Goal: Transaction & Acquisition: Purchase product/service

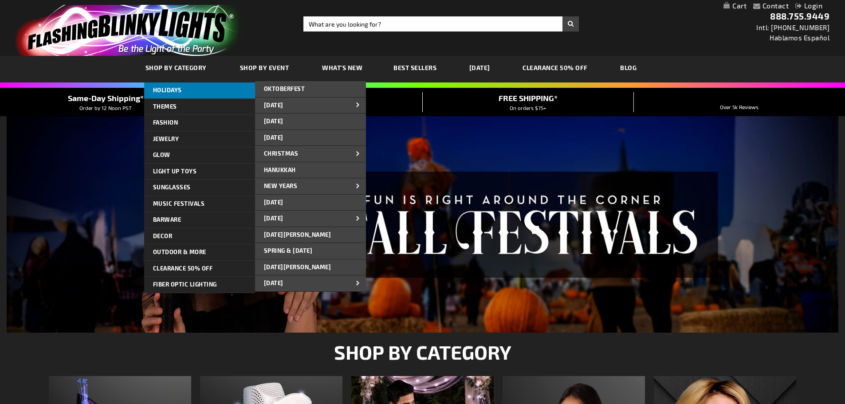
click at [193, 90] on link "HOLIDAYS" at bounding box center [199, 91] width 111 height 16
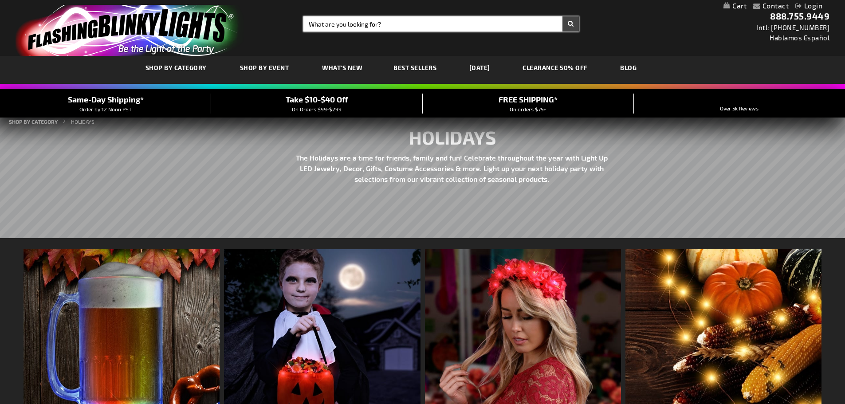
click at [322, 22] on input "Search" at bounding box center [442, 23] width 276 height 15
type input "birthdays"
click at [574, 24] on button "Search" at bounding box center [571, 23] width 16 height 15
click at [572, 22] on button "Search" at bounding box center [571, 23] width 16 height 15
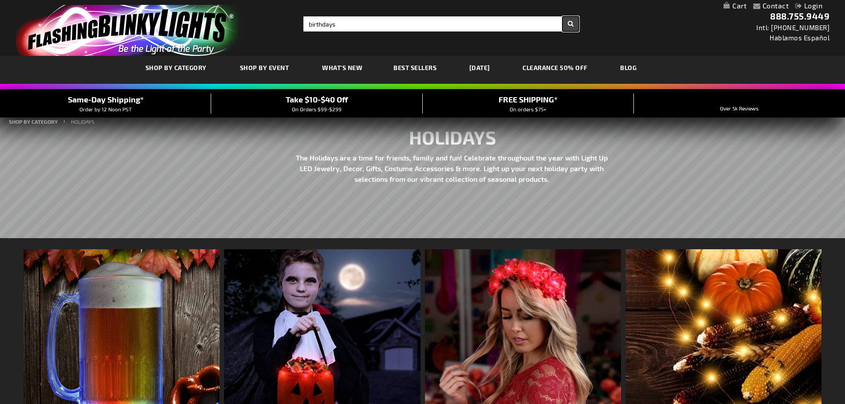
click at [573, 22] on button "Search" at bounding box center [571, 23] width 16 height 15
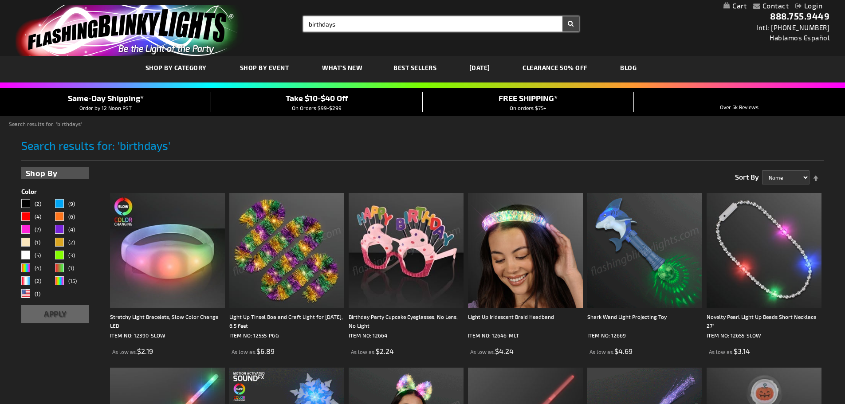
click at [304, 24] on input "birthdays" at bounding box center [442, 23] width 276 height 15
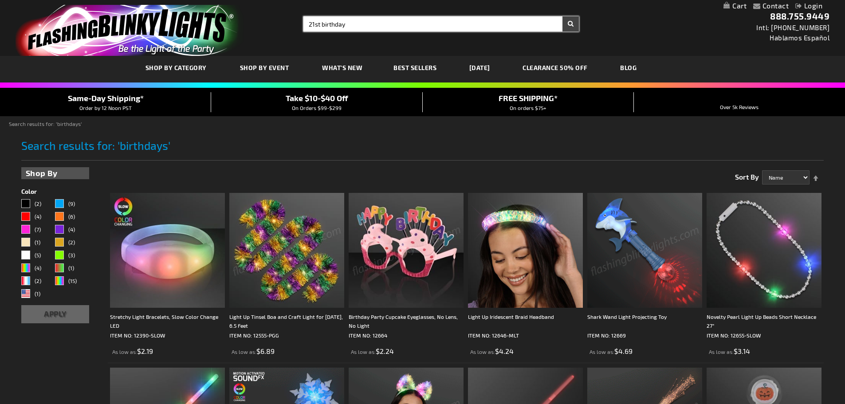
type input "21st birthday"
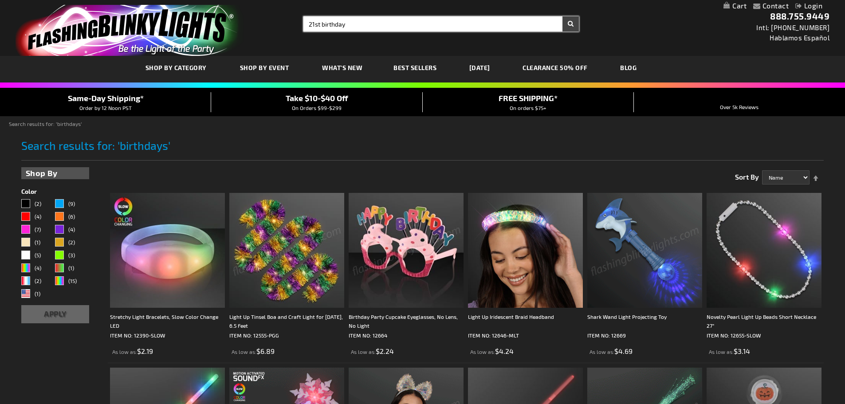
click at [563, 16] on button "Search" at bounding box center [571, 23] width 16 height 15
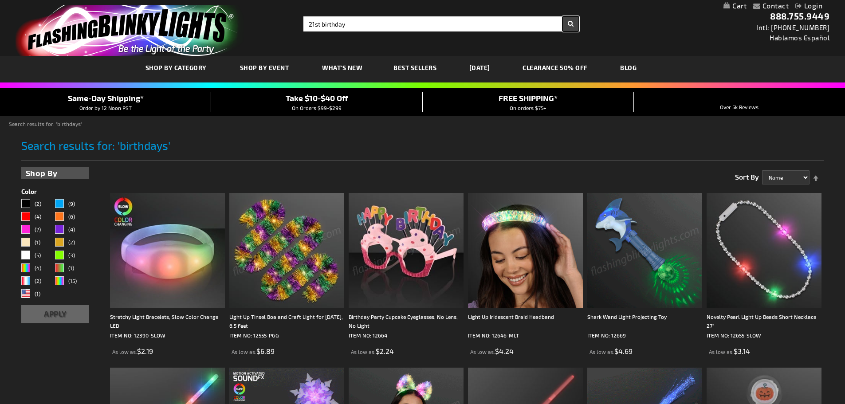
click at [570, 26] on button "Search" at bounding box center [571, 23] width 16 height 15
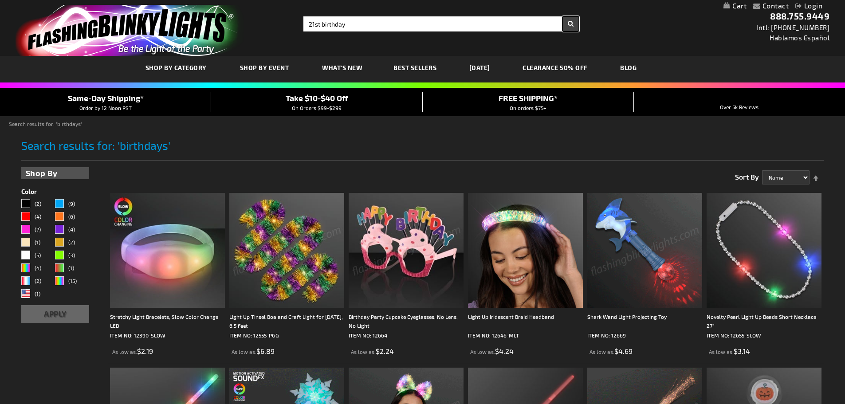
click at [569, 24] on button "Search" at bounding box center [571, 23] width 16 height 15
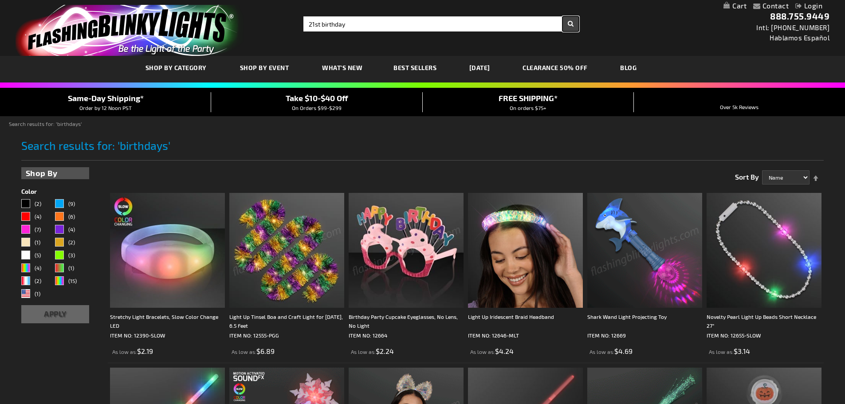
click at [570, 27] on button "Search" at bounding box center [571, 23] width 16 height 15
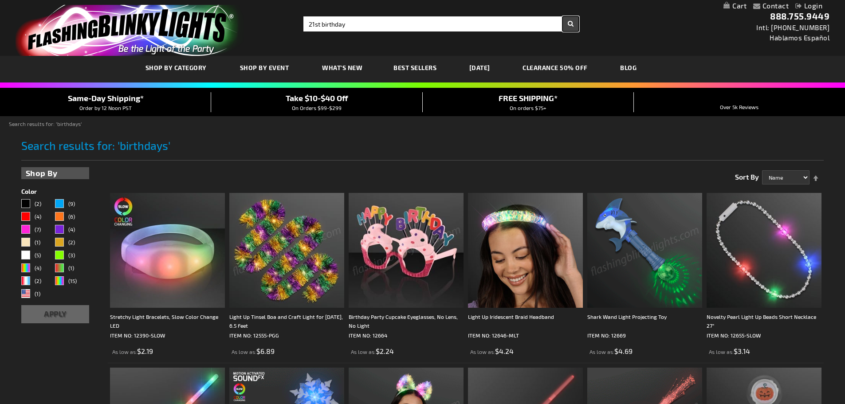
click at [569, 26] on button "Search" at bounding box center [571, 23] width 16 height 15
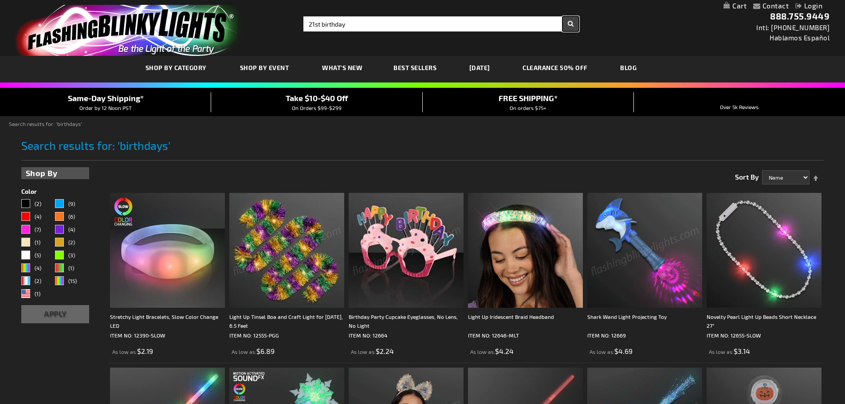
click at [569, 23] on button "Search" at bounding box center [571, 23] width 16 height 15
click at [570, 22] on button "Search" at bounding box center [571, 23] width 16 height 15
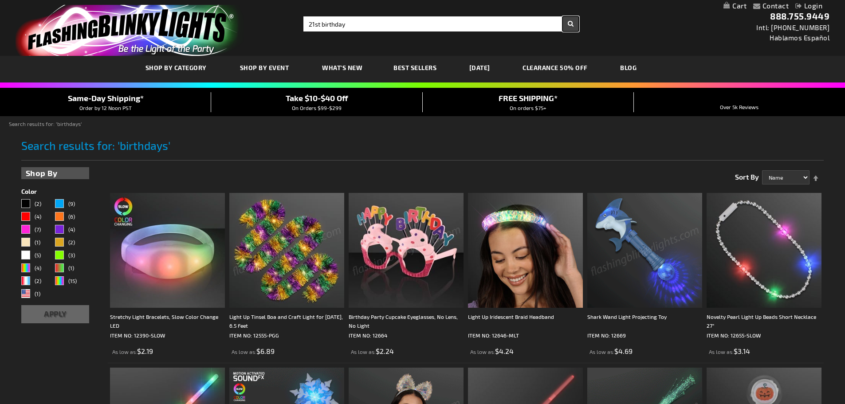
click at [568, 22] on button "Search" at bounding box center [571, 23] width 16 height 15
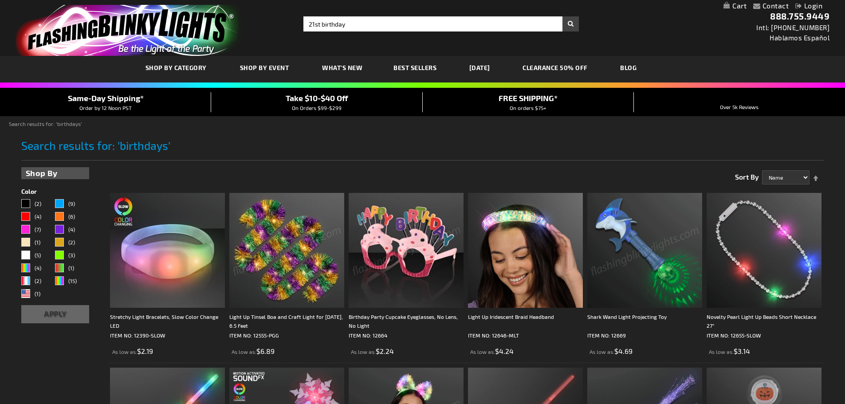
drag, startPoint x: 513, startPoint y: 32, endPoint x: 503, endPoint y: 28, distance: 11.4
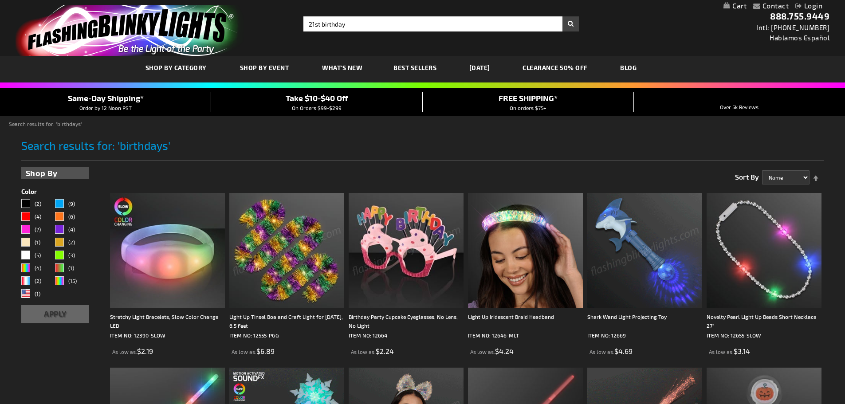
click at [501, 30] on div "Toggle Nav Search Search 21st birthday × Search 888.755.9449 Intl: 818-753-8303…" at bounding box center [422, 28] width 845 height 56
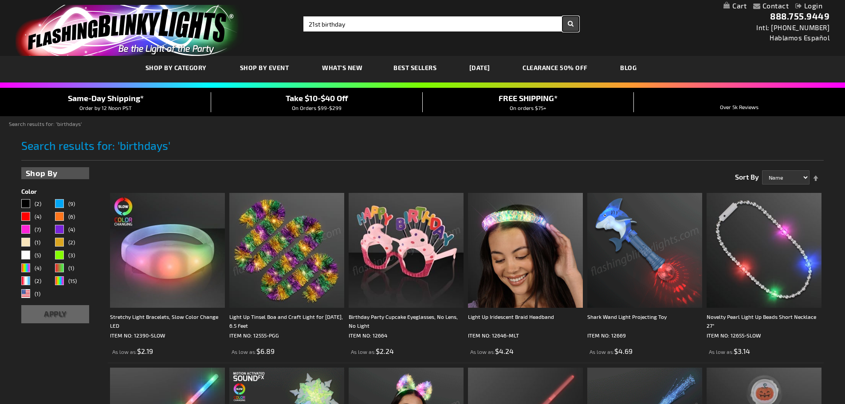
click at [571, 22] on button "Search" at bounding box center [571, 23] width 16 height 15
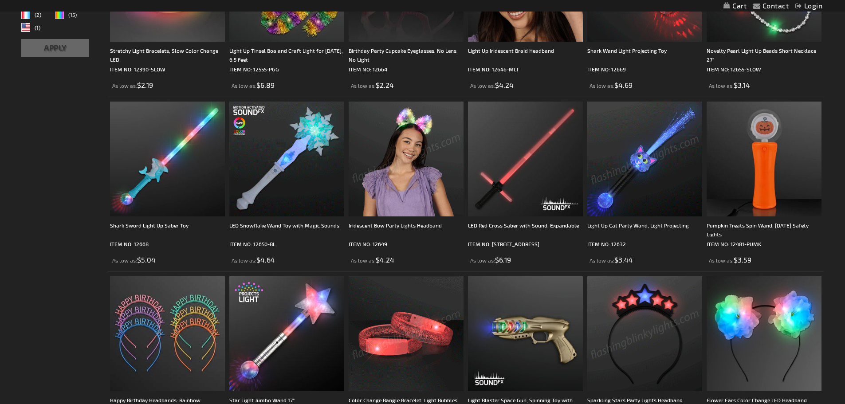
scroll to position [352, 0]
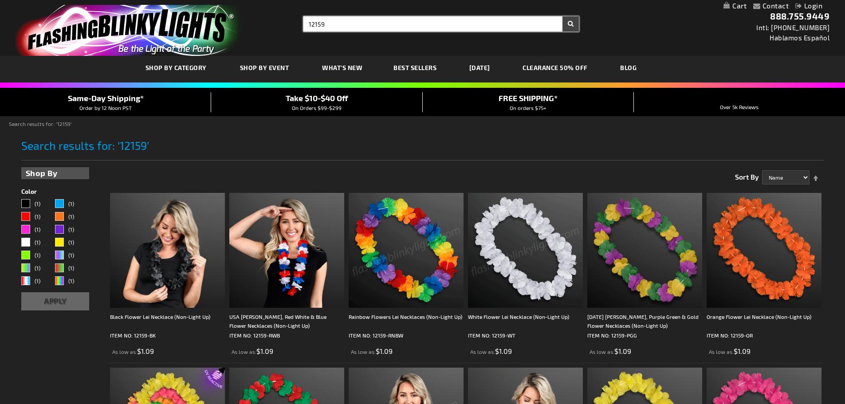
type input "12159"
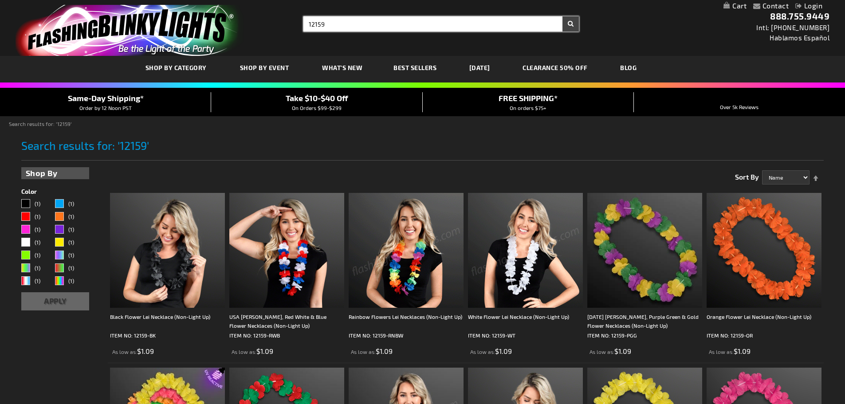
click at [328, 24] on input "12159" at bounding box center [442, 23] width 276 height 15
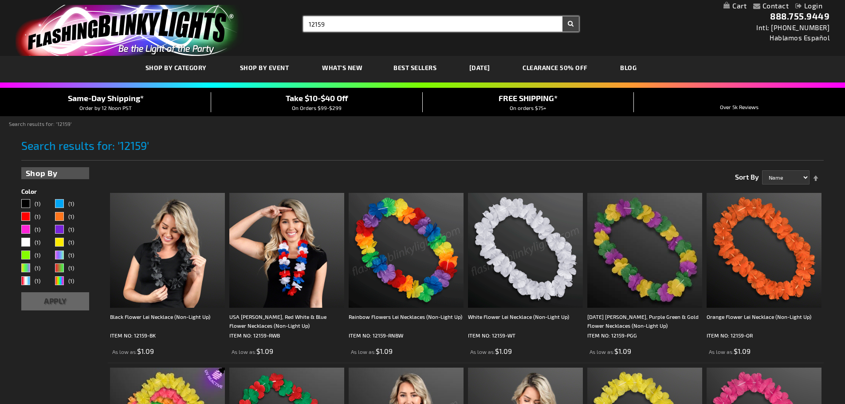
click at [328, 24] on input "12159" at bounding box center [442, 23] width 276 height 15
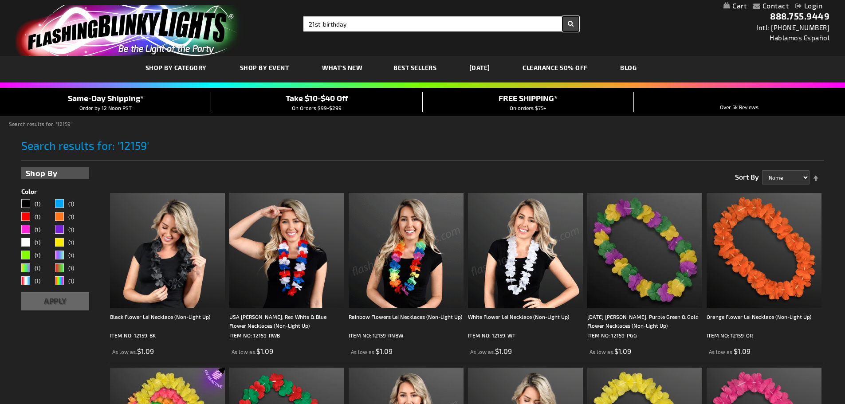
click at [569, 22] on button "Search" at bounding box center [571, 23] width 16 height 15
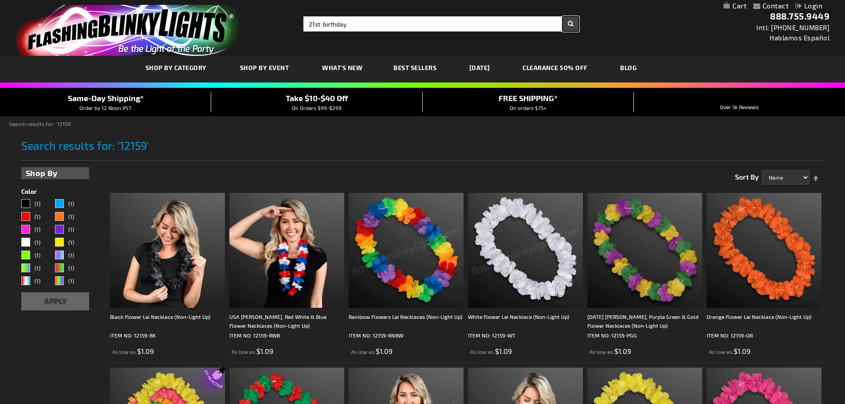
click at [573, 24] on button "Search" at bounding box center [571, 23] width 16 height 15
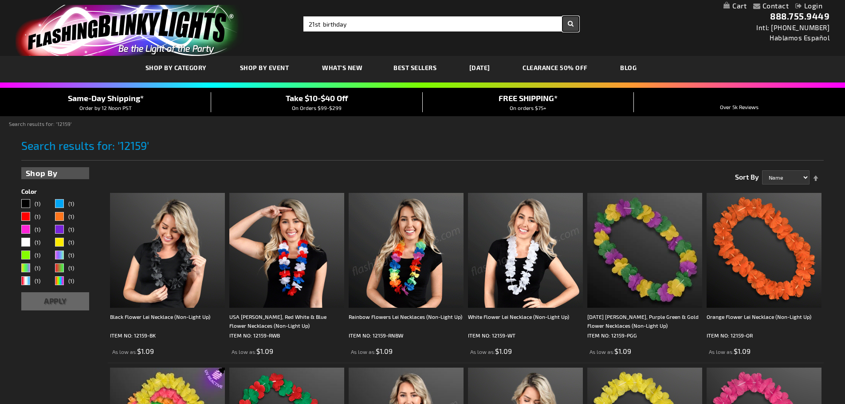
click at [573, 24] on button "Search" at bounding box center [571, 23] width 16 height 15
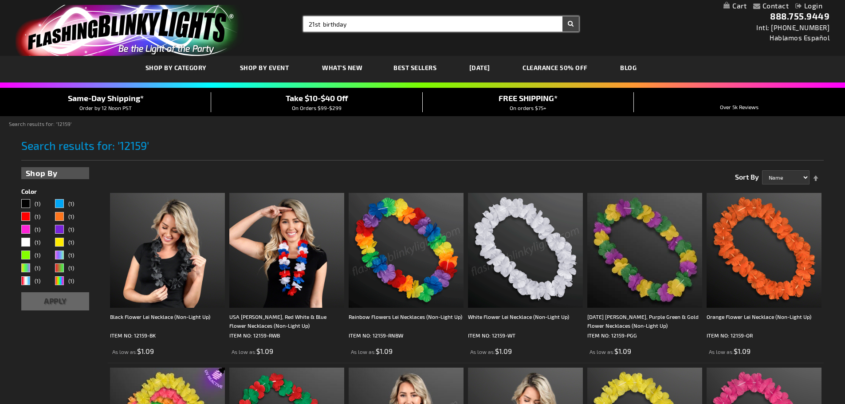
click at [320, 24] on input "21st birthday" at bounding box center [442, 23] width 276 height 15
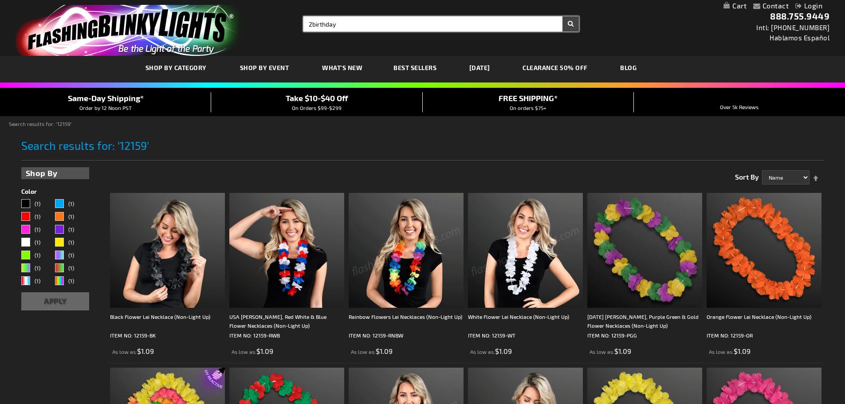
type input "birthday"
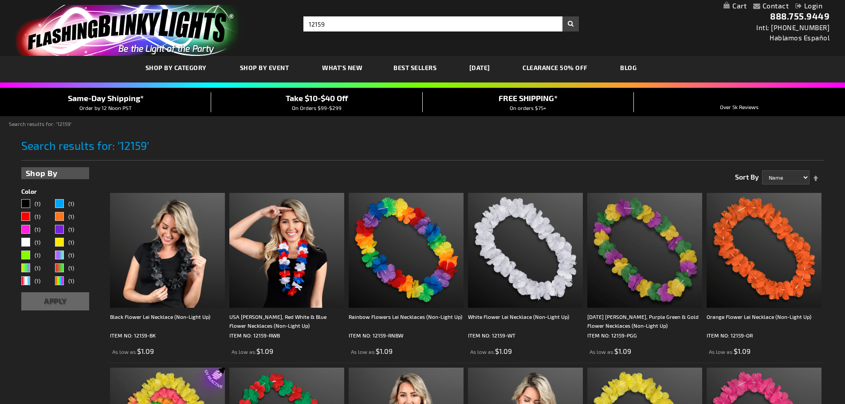
click at [336, 18] on div "Toggle Nav Search Search 12159 × Search 888.755.9449 Intl: 818-753-8303 Hablamo…" at bounding box center [422, 28] width 845 height 56
type input "12159"
click at [336, 19] on input "12159" at bounding box center [442, 23] width 276 height 15
click at [335, 19] on input "12159" at bounding box center [442, 23] width 276 height 15
type input "birthday"
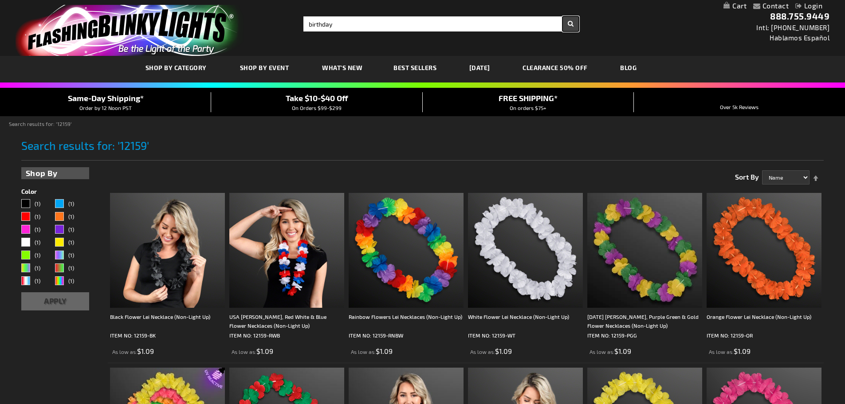
click at [573, 20] on button "Search" at bounding box center [571, 23] width 16 height 15
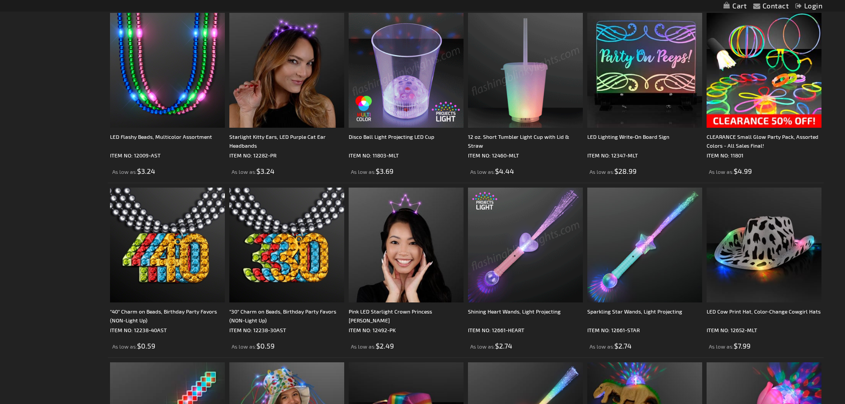
scroll to position [1509, 0]
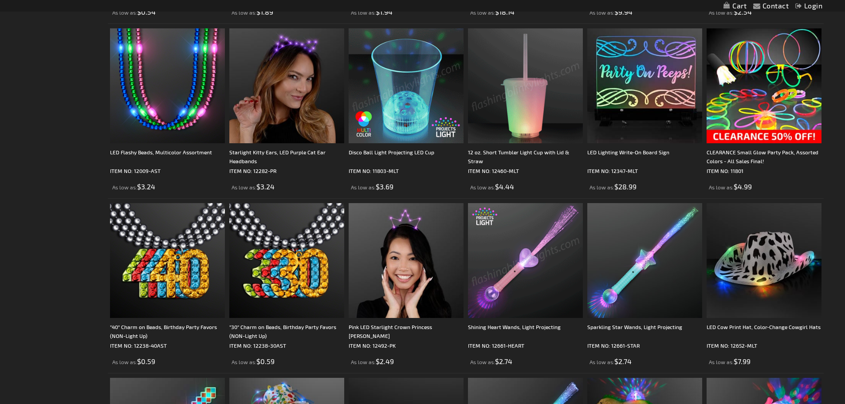
click at [424, 103] on img at bounding box center [406, 85] width 115 height 115
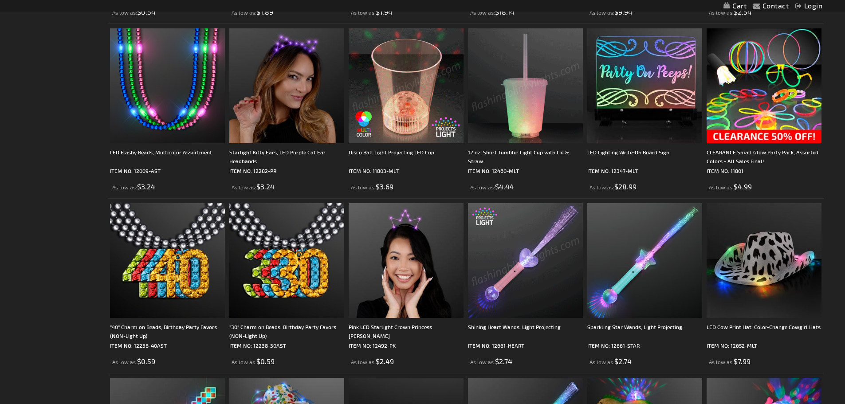
click at [405, 143] on img at bounding box center [406, 85] width 115 height 115
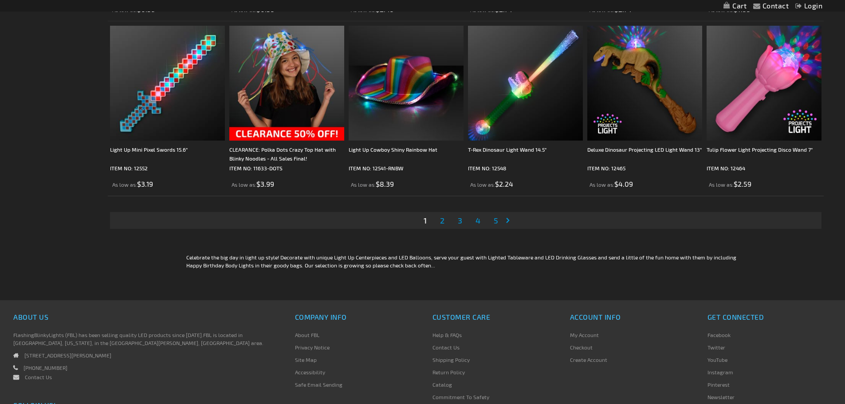
scroll to position [1864, 0]
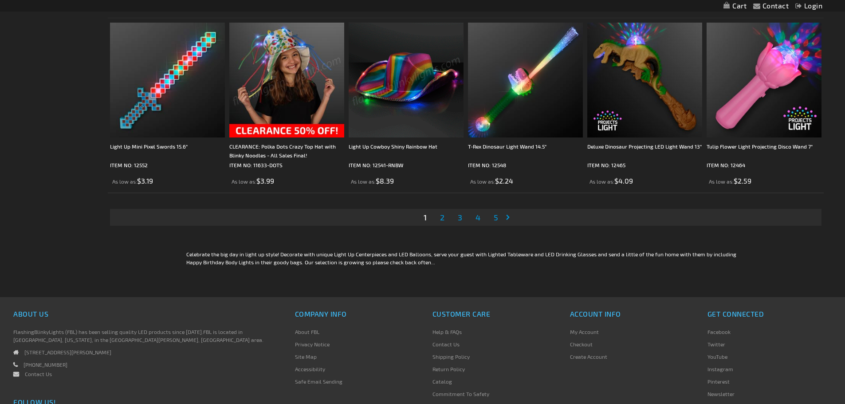
click at [439, 216] on link "Page 2" at bounding box center [442, 217] width 8 height 13
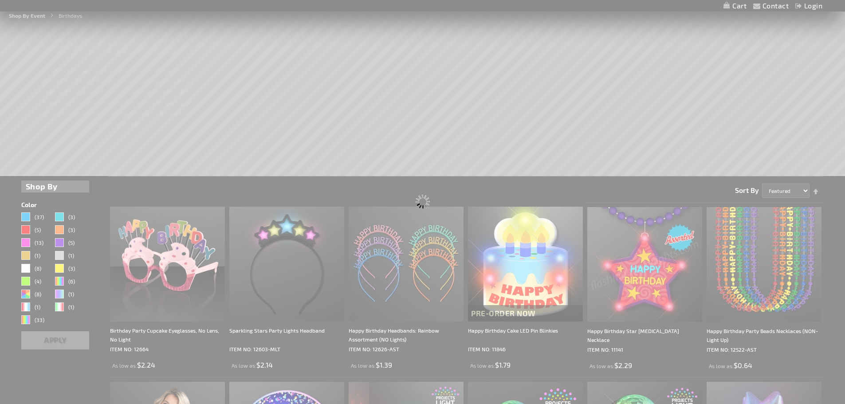
scroll to position [0, 0]
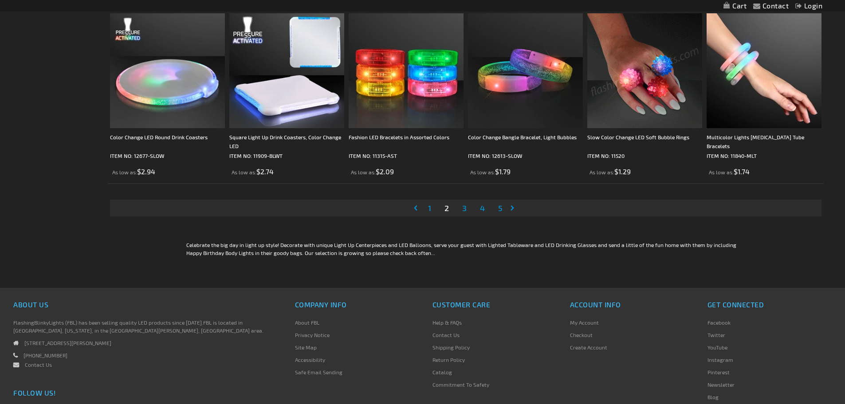
scroll to position [1908, 0]
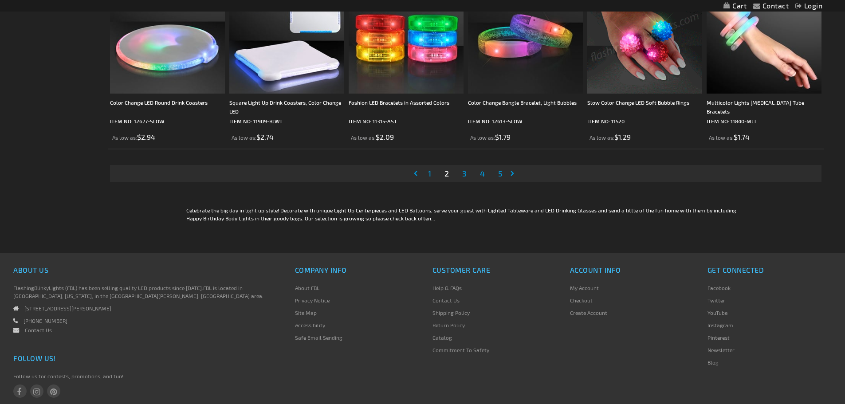
click at [466, 175] on link "Page 3" at bounding box center [465, 173] width 8 height 13
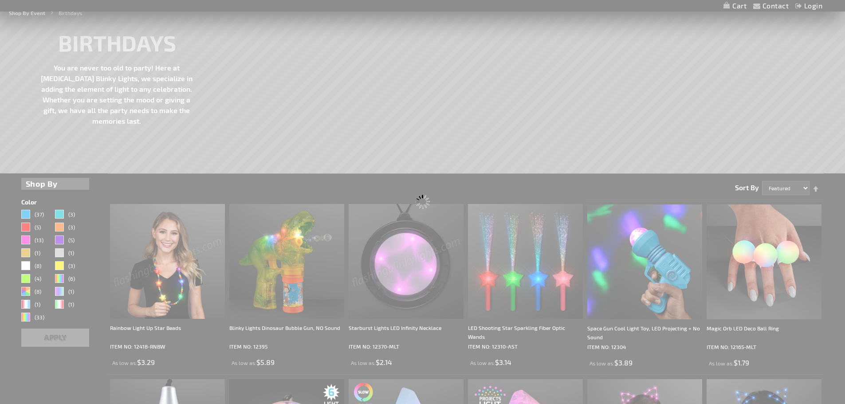
scroll to position [0, 0]
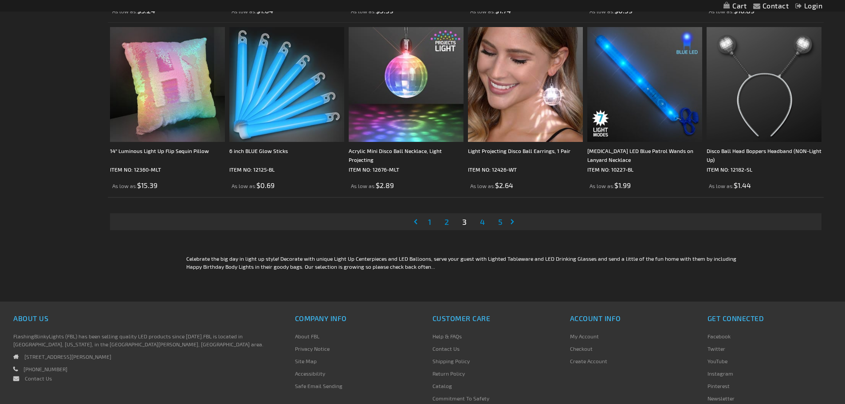
scroll to position [1864, 0]
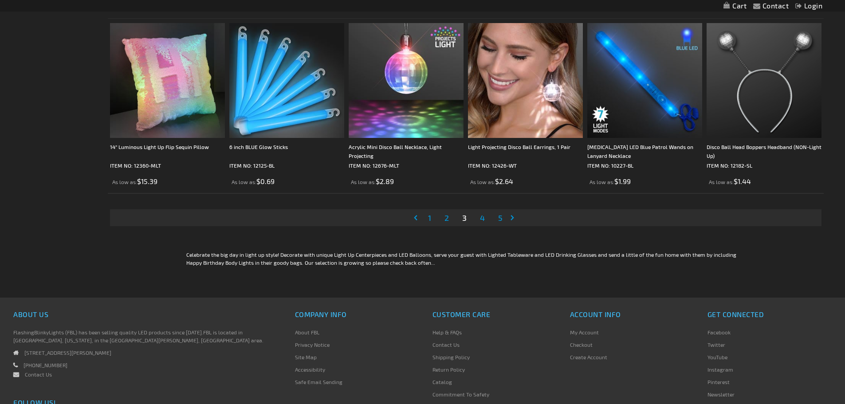
click at [482, 213] on link "Page 4" at bounding box center [482, 217] width 8 height 13
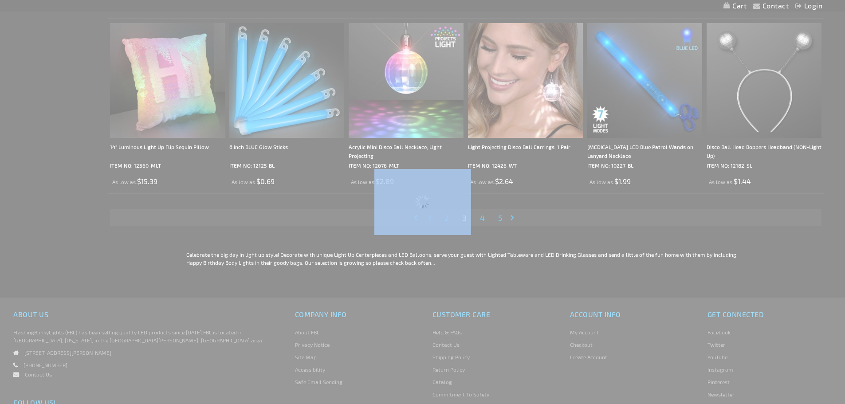
drag, startPoint x: 482, startPoint y: 213, endPoint x: 478, endPoint y: 208, distance: 5.4
click at [479, 209] on div "Please wait..." at bounding box center [422, 202] width 845 height 404
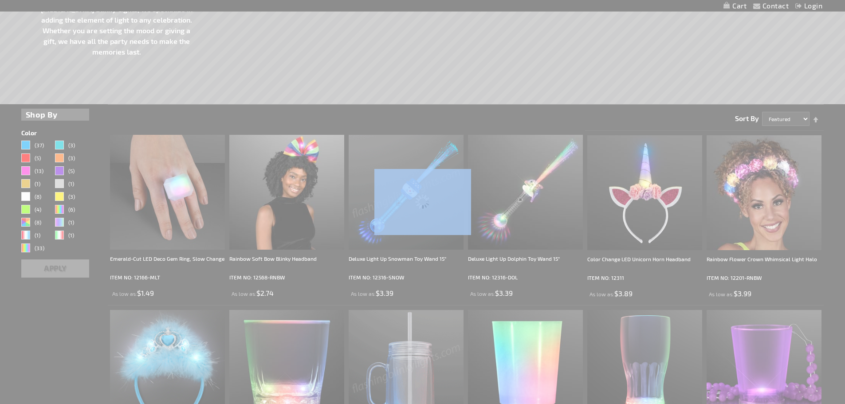
scroll to position [0, 0]
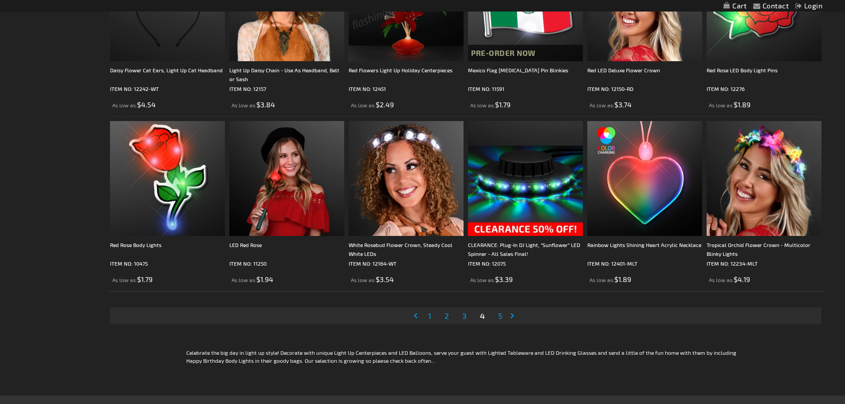
scroll to position [1820, 0]
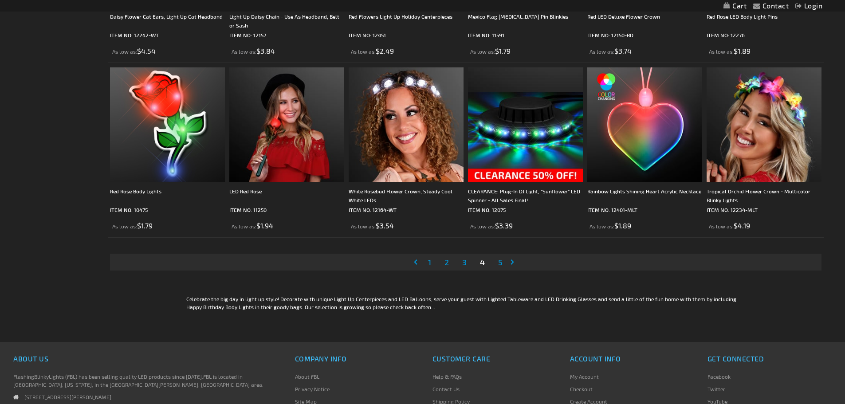
click at [504, 263] on link "Page 5" at bounding box center [501, 262] width 8 height 13
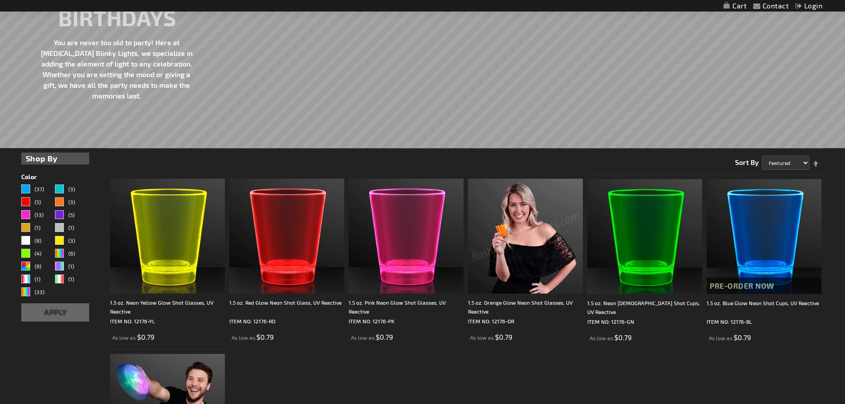
scroll to position [133, 0]
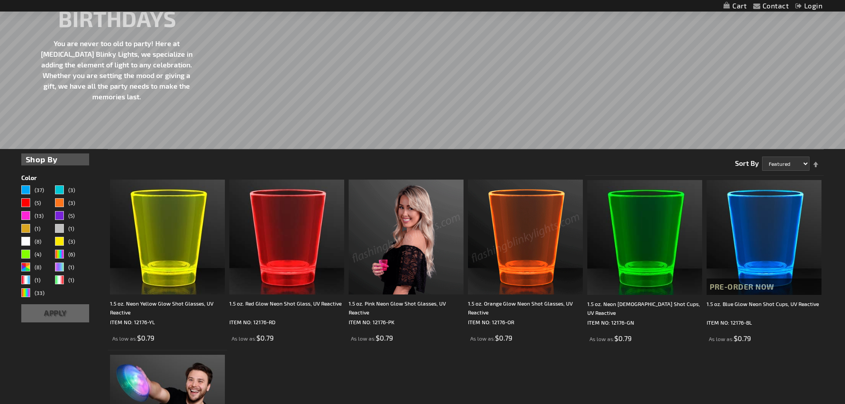
click at [422, 254] on img at bounding box center [406, 237] width 115 height 115
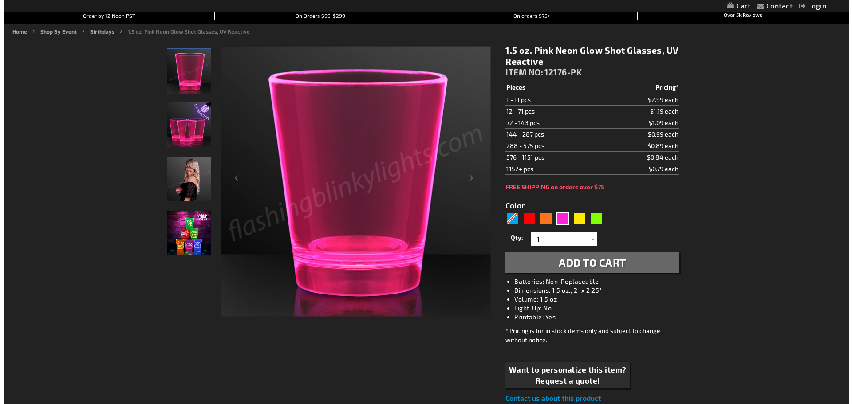
scroll to position [89, 0]
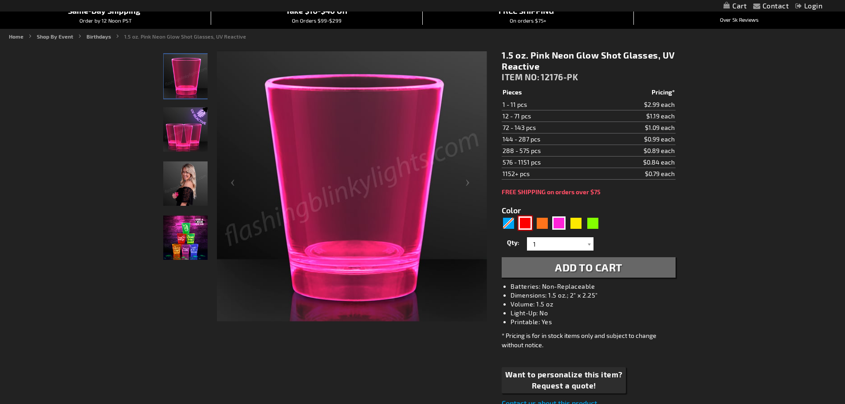
click at [525, 224] on div "Red" at bounding box center [525, 223] width 13 height 13
type input "5641"
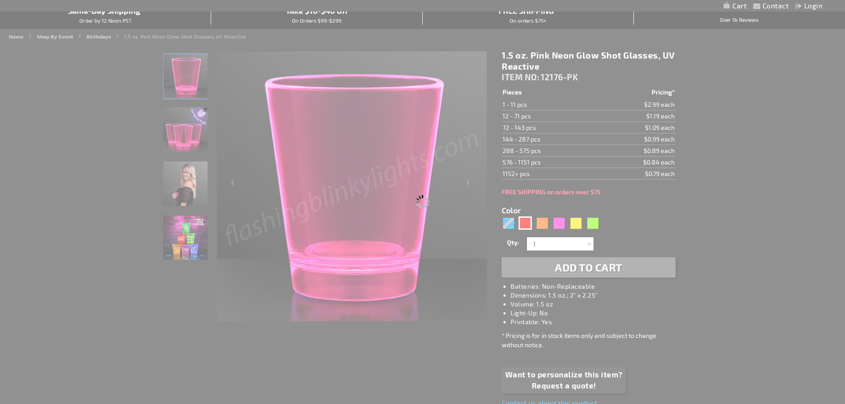
click at [523, 222] on div "Please wait..." at bounding box center [422, 202] width 845 height 404
type input "12176-RD"
type input "Customize - 1.5 oz. Red Glow Neon Shot Glass, UV Reactive - ITEM NO: 12176-RD"
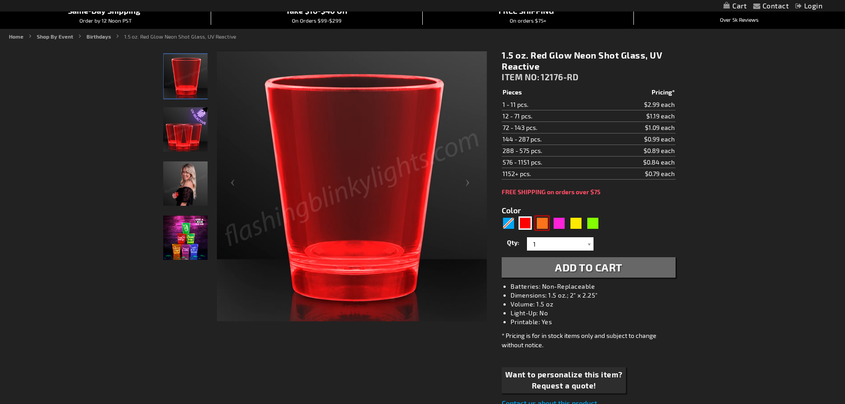
click at [540, 223] on div "Orange" at bounding box center [542, 223] width 13 height 13
type input "5637"
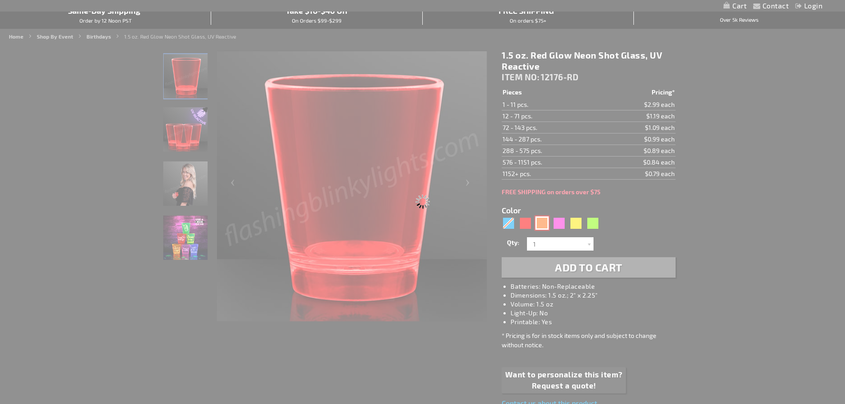
type input "12176-OR"
type input "Customize - 1.5 oz. Orange Glow Neon Shot Glasses, UV Reactive - ITEM NO: 12176…"
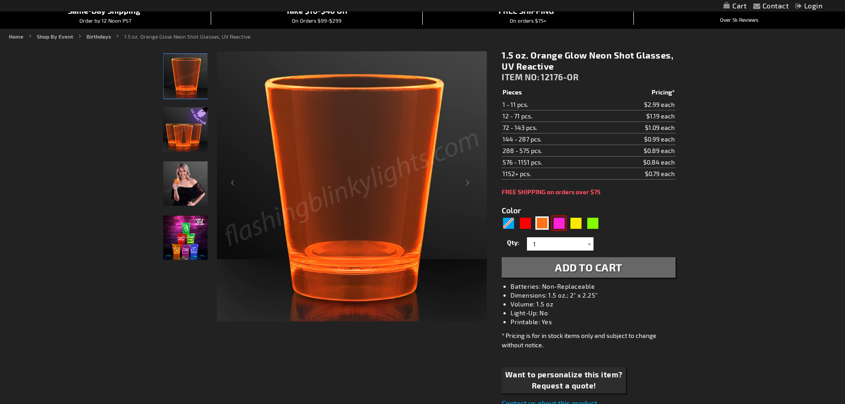
drag, startPoint x: 554, startPoint y: 225, endPoint x: 551, endPoint y: 222, distance: 4.7
click at [552, 224] on div "5637" at bounding box center [552, 224] width 101 height 14
click at [557, 220] on div "Pink" at bounding box center [559, 223] width 13 height 13
type input "5639"
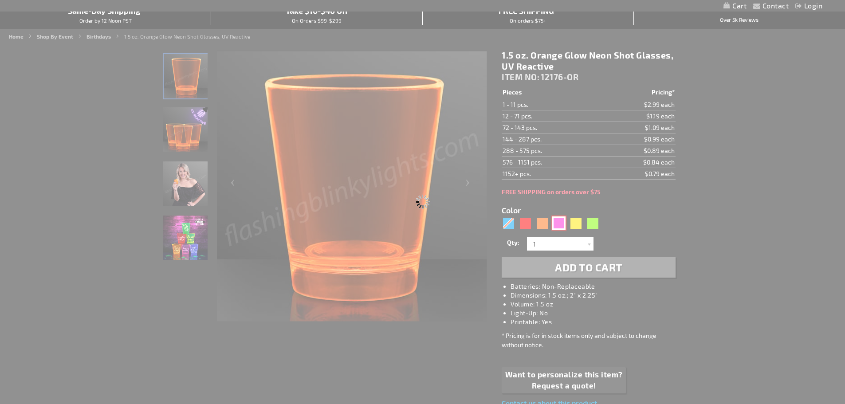
type input "12176-PK"
type input "Customize - 1.5 oz. Pink Neon Glow Shot Glasses, UV Reactive - ITEM NO: 12176-PK"
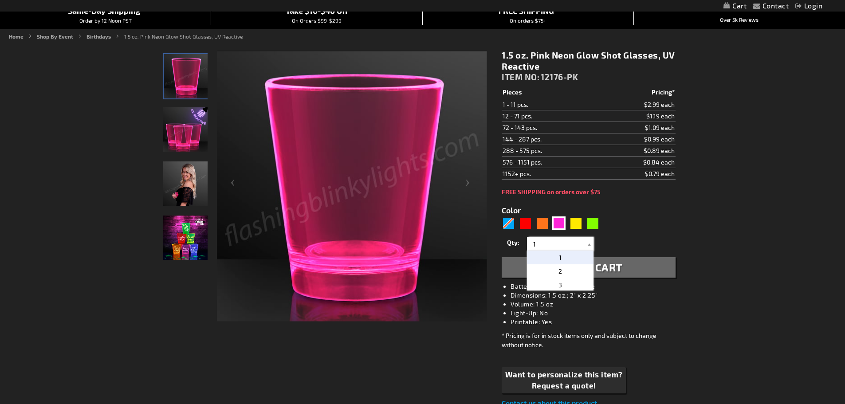
click at [537, 245] on input "1" at bounding box center [561, 243] width 64 height 13
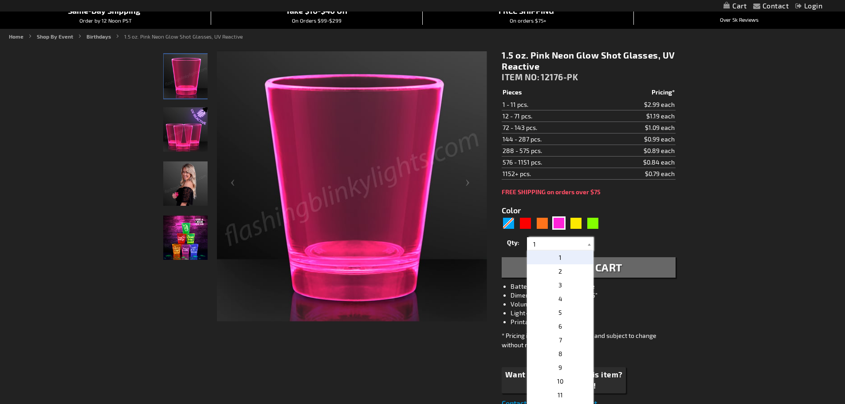
click at [537, 245] on input "1" at bounding box center [561, 243] width 64 height 13
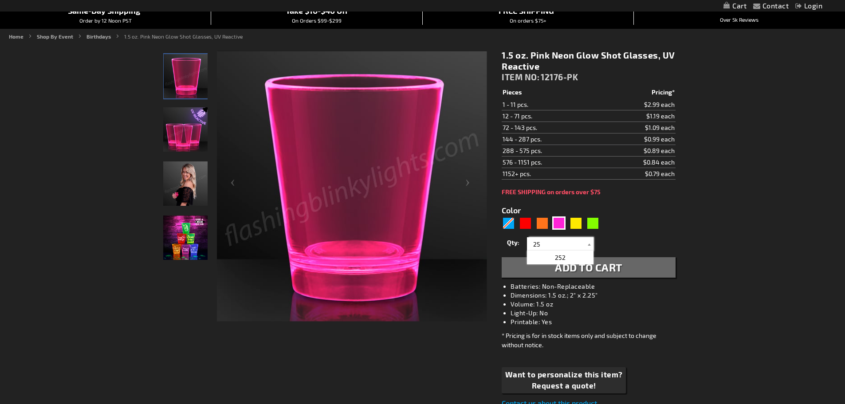
type input "25"
click at [585, 265] on span "Add to Cart" at bounding box center [588, 267] width 67 height 13
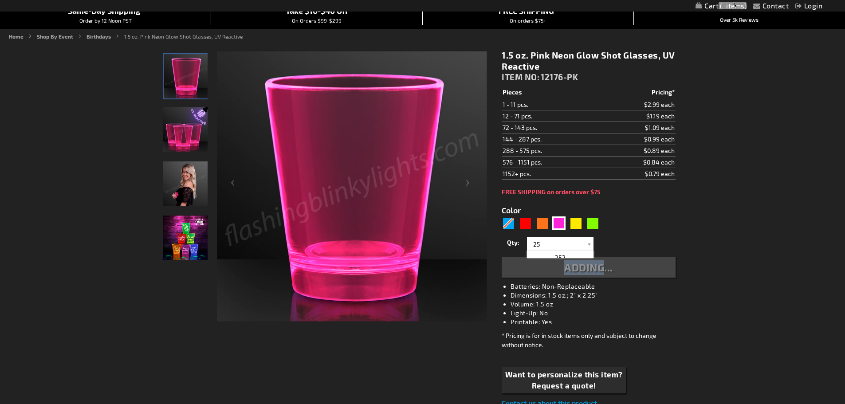
click at [585, 265] on div "Adding..." at bounding box center [589, 267] width 174 height 20
click at [588, 266] on div "Added" at bounding box center [589, 267] width 174 height 20
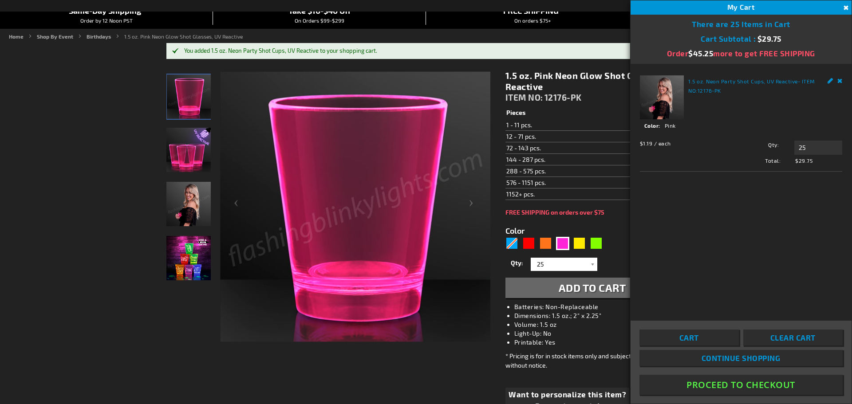
click at [725, 356] on span "Continue Shopping" at bounding box center [741, 358] width 79 height 9
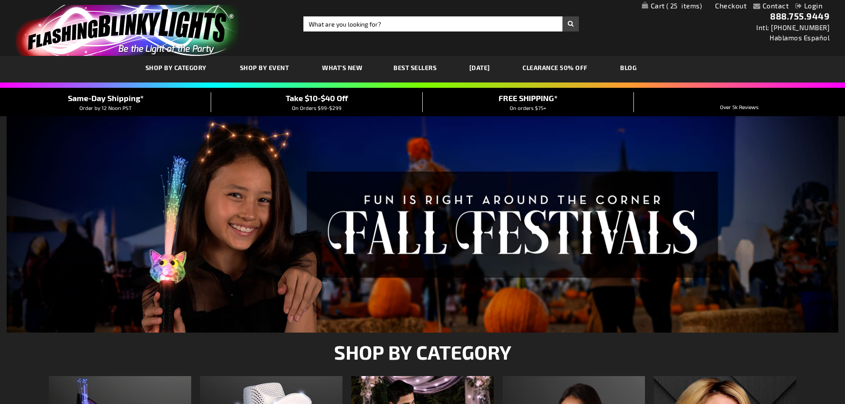
click at [551, 67] on link "CLEARANCE 50% OFF" at bounding box center [555, 68] width 79 height 30
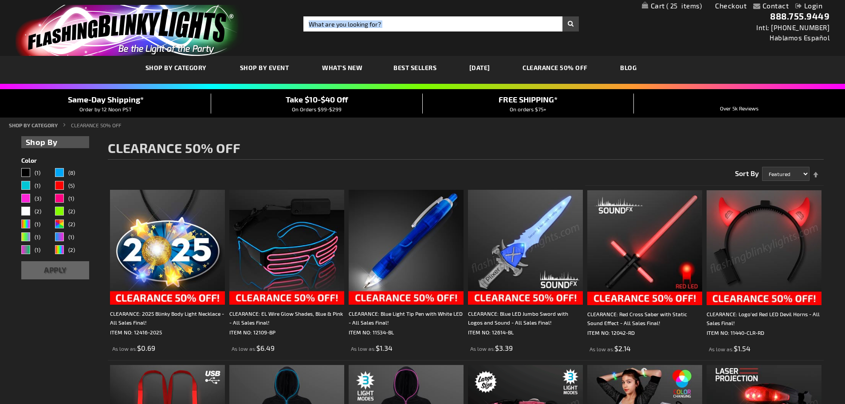
click at [737, 5] on link "Checkout" at bounding box center [731, 5] width 32 height 8
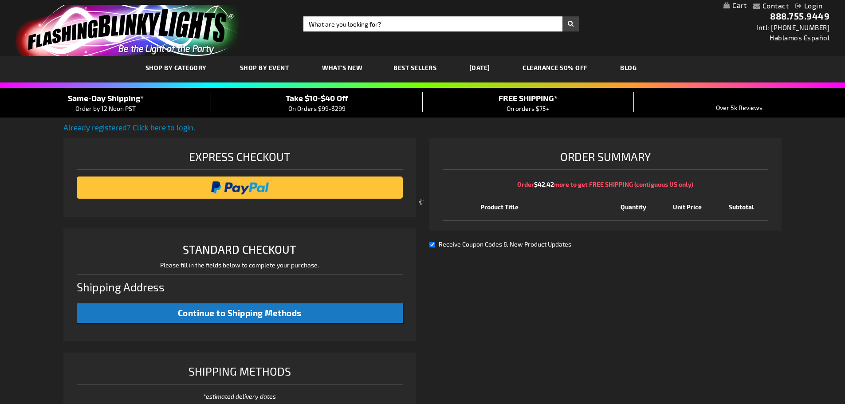
select select "US"
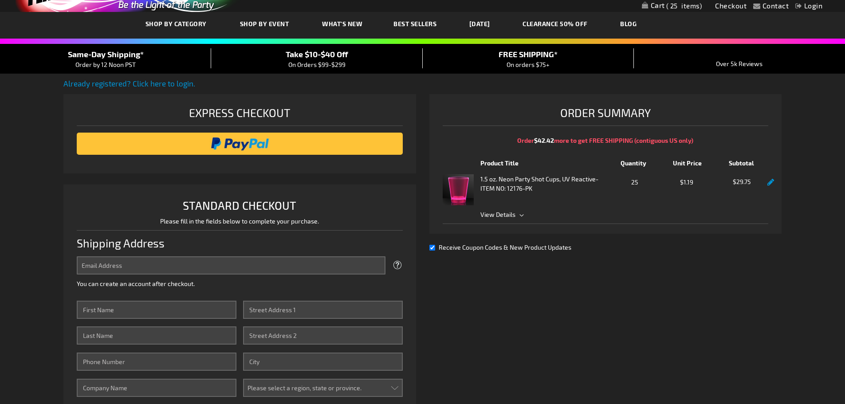
scroll to position [133, 0]
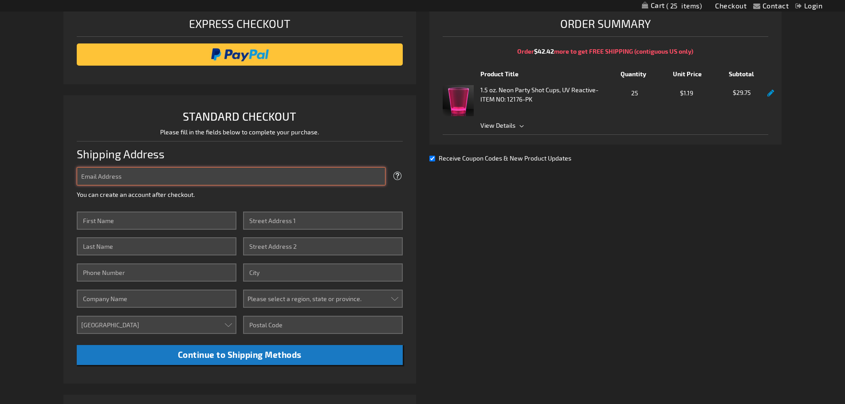
click at [311, 174] on input "Email Address" at bounding box center [231, 176] width 309 height 18
type input "nancyllangley@verizon.net"
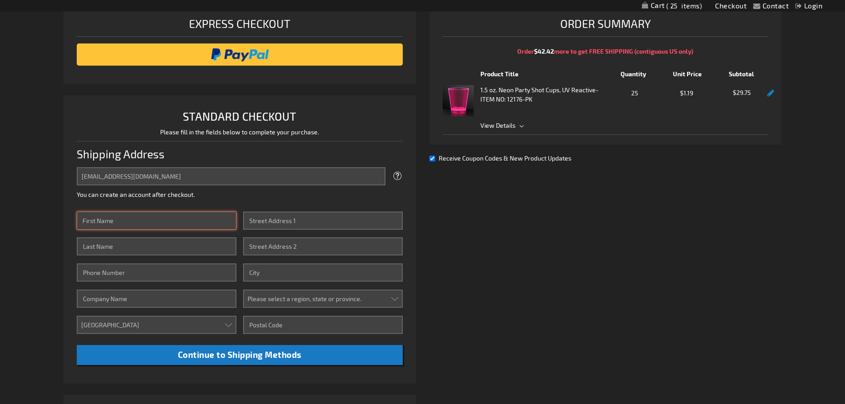
click at [189, 217] on input "First Name" at bounding box center [157, 221] width 160 height 18
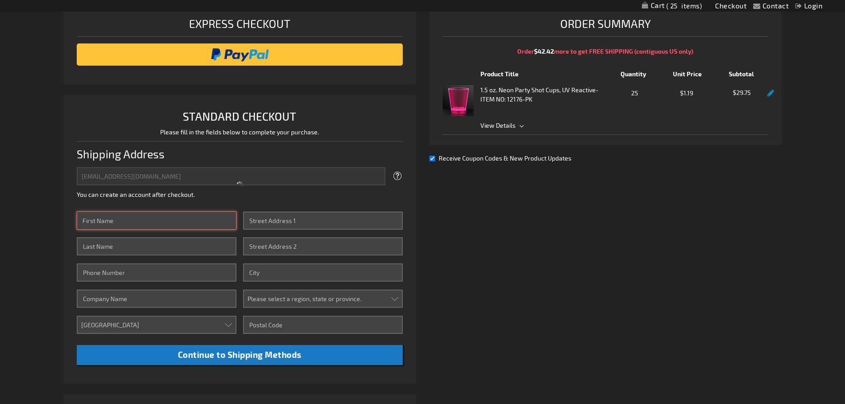
type input "Nancy"
type input "Langley"
type input "4107468883"
type input "1416 MT AIRY RD"
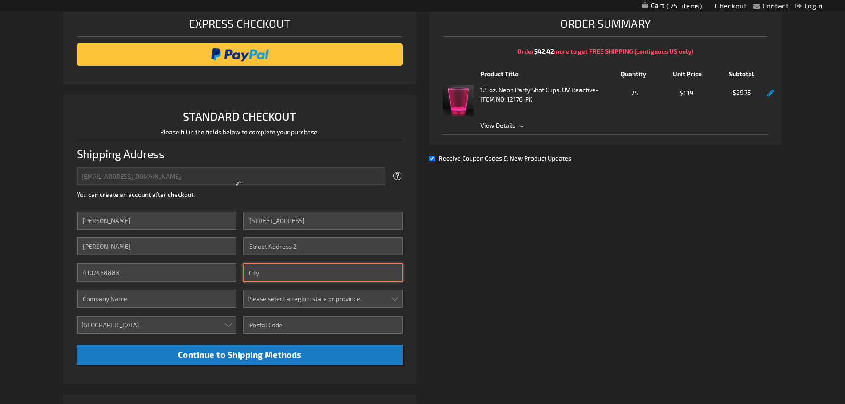
type input "BALTIMORE"
select select "31"
type input "21237"
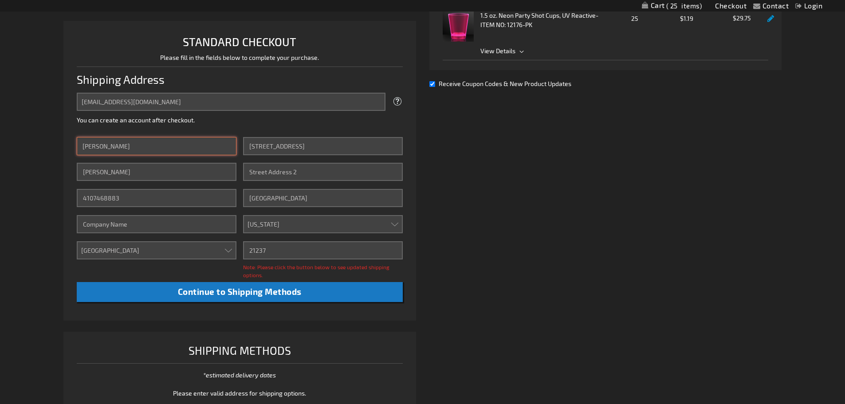
scroll to position [222, 0]
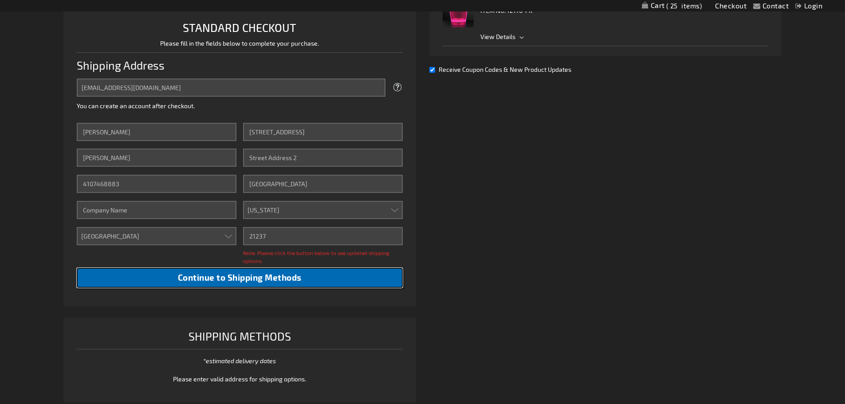
click at [303, 279] on button "Continue to Shipping Methods" at bounding box center [240, 278] width 326 height 20
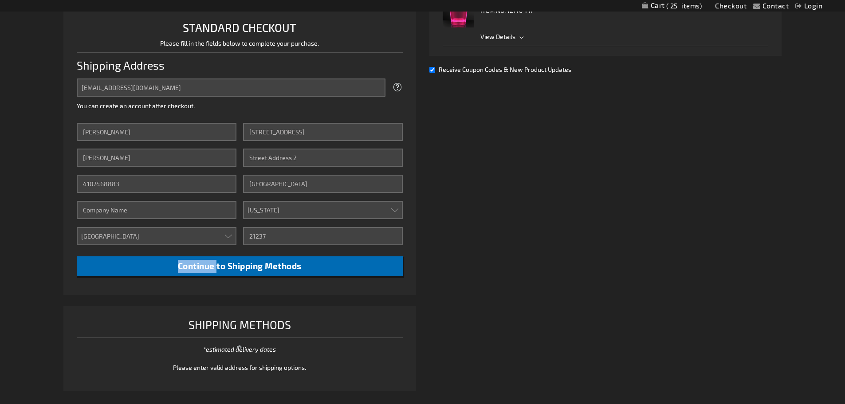
click at [303, 279] on li "STANDARD CHECKOUT Please fill in the fields below to complete your purchase. Sh…" at bounding box center [239, 151] width 353 height 288
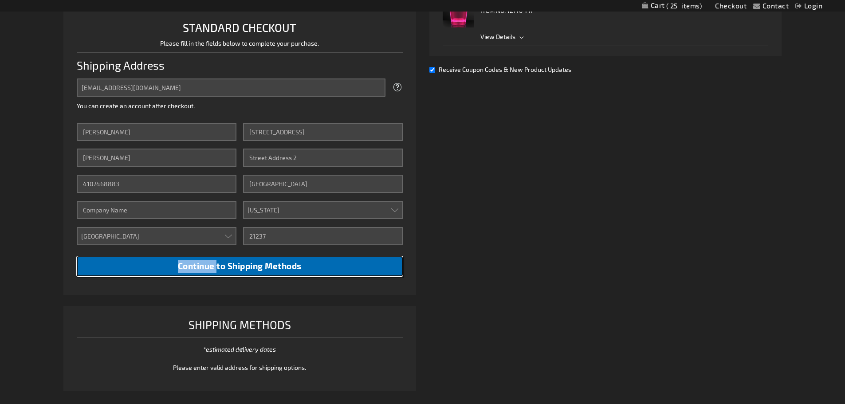
click at [302, 269] on span "Continue to Shipping Methods" at bounding box center [240, 266] width 124 height 10
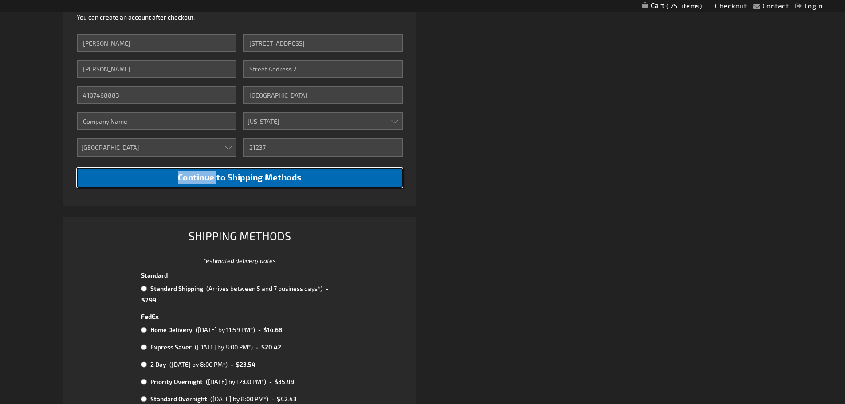
scroll to position [355, 0]
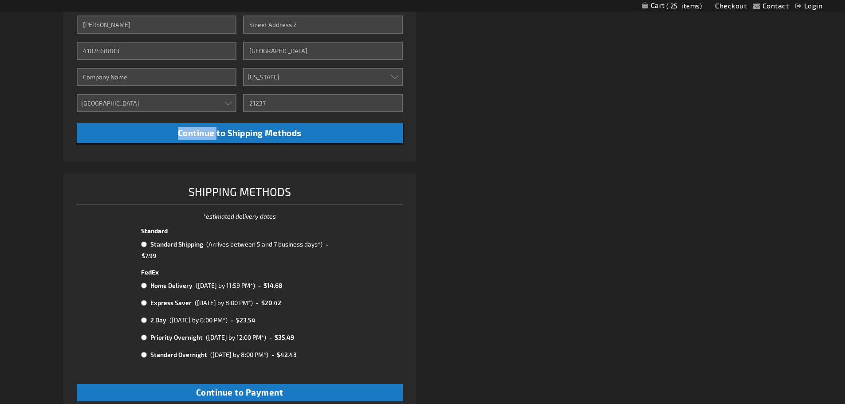
click at [146, 245] on input "radio" at bounding box center [144, 244] width 6 height 7
radio input "true"
click at [146, 245] on input "radio" at bounding box center [144, 244] width 6 height 7
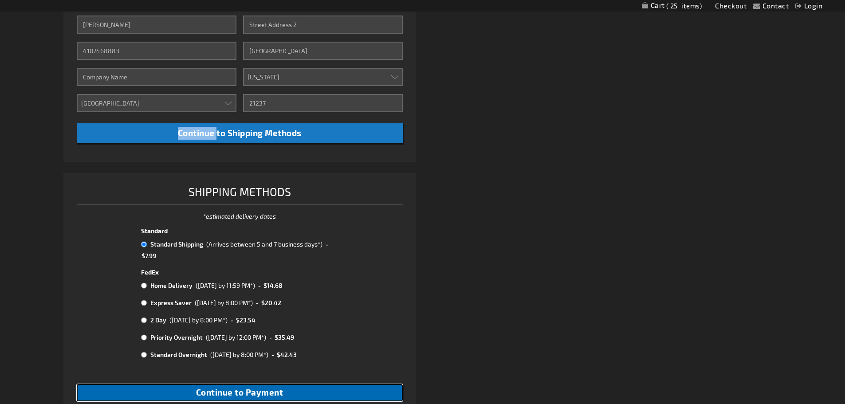
click at [213, 393] on span "Continue to Payment" at bounding box center [239, 392] width 87 height 10
checkbox input "true"
click at [213, 393] on div "Please wait..." at bounding box center [422, 202] width 845 height 404
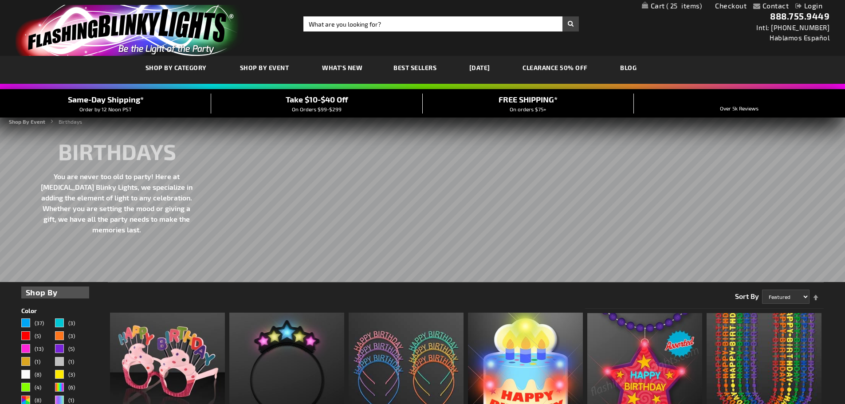
click at [744, 3] on link "Checkout" at bounding box center [731, 5] width 32 height 8
click at [743, 5] on link "Checkout" at bounding box center [731, 5] width 32 height 8
click at [750, 5] on li "Checkout" at bounding box center [731, 6] width 45 height 11
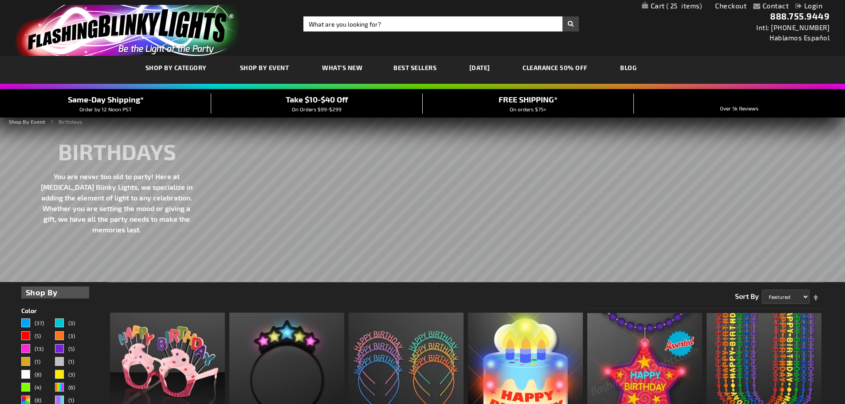
click at [754, 5] on li "Contact" at bounding box center [772, 6] width 36 height 11
click at [661, 4] on link "My Cart 25 25 items" at bounding box center [672, 6] width 60 height 8
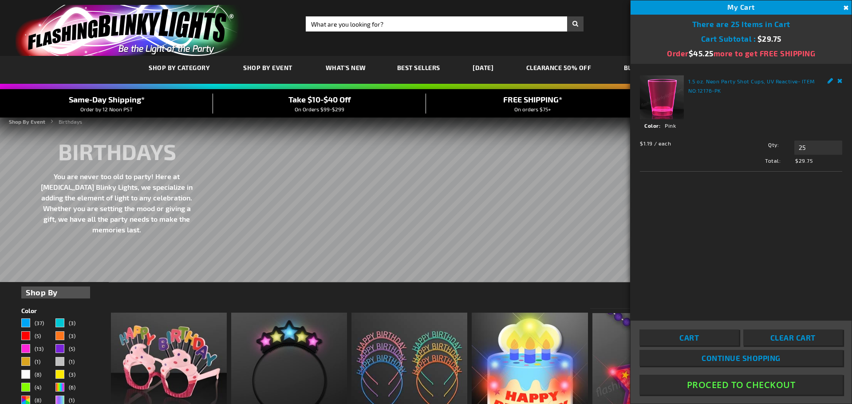
click at [661, 4] on link "My Cart 25 25 items" at bounding box center [679, 6] width 62 height 8
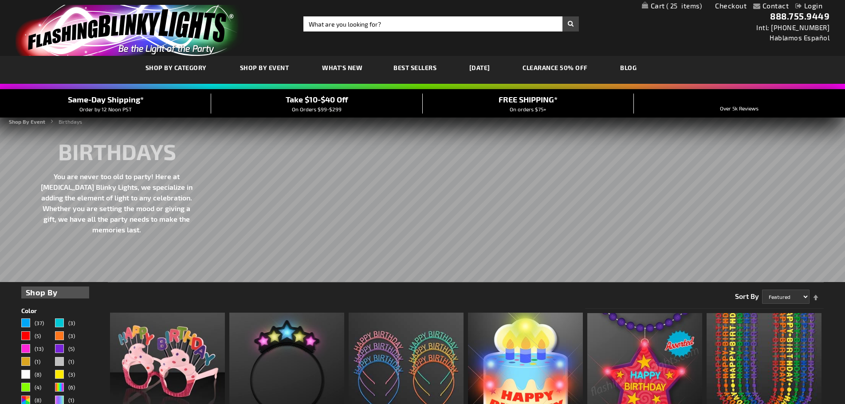
click at [658, 5] on link "My Cart 25 25 items" at bounding box center [672, 6] width 60 height 8
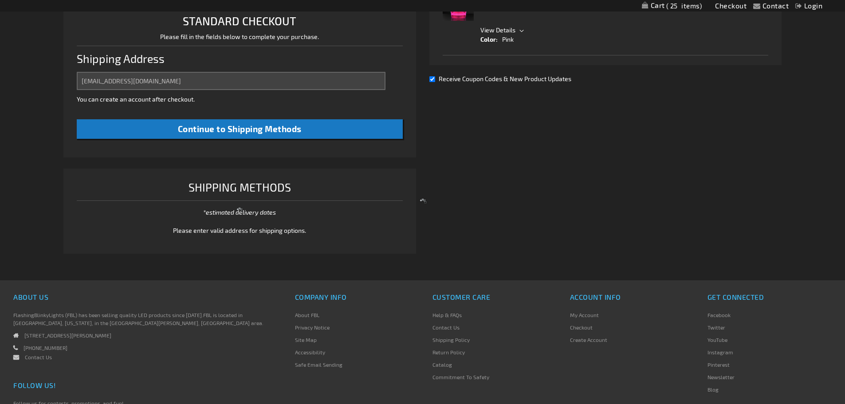
select select "US"
select select "31"
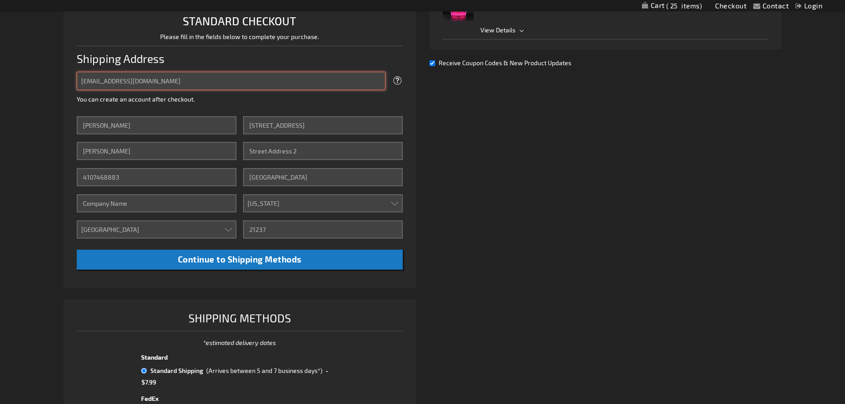
click at [369, 85] on input "[EMAIL_ADDRESS][DOMAIN_NAME]" at bounding box center [231, 81] width 309 height 18
click at [368, 86] on input "[EMAIL_ADDRESS][DOMAIN_NAME]" at bounding box center [231, 81] width 309 height 18
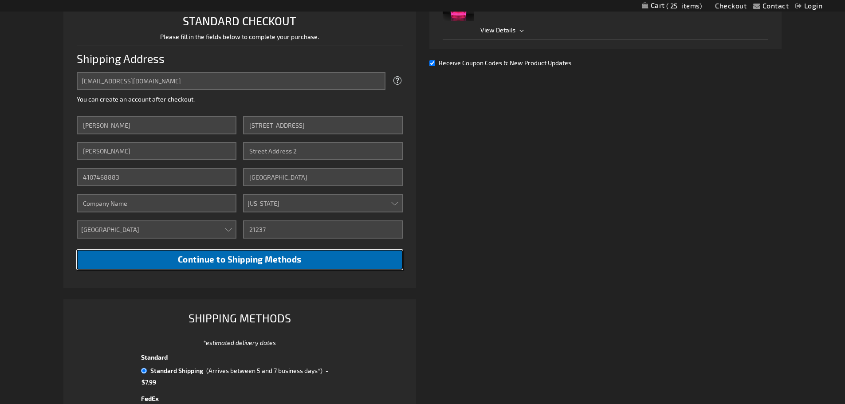
click at [209, 257] on span "Continue to Shipping Methods" at bounding box center [240, 259] width 124 height 10
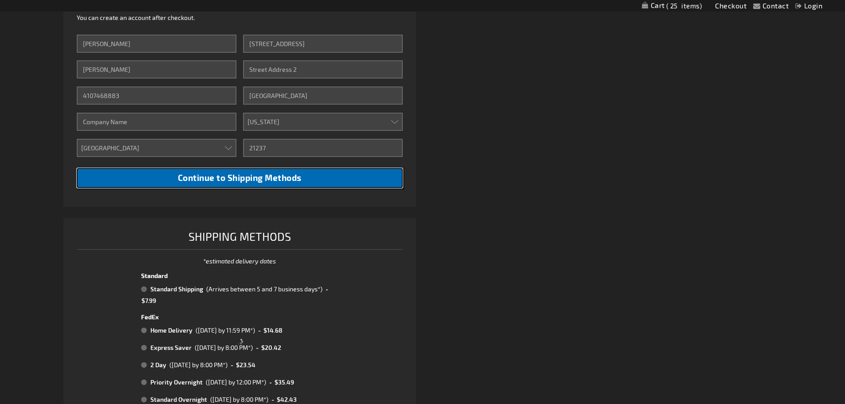
scroll to position [317, 0]
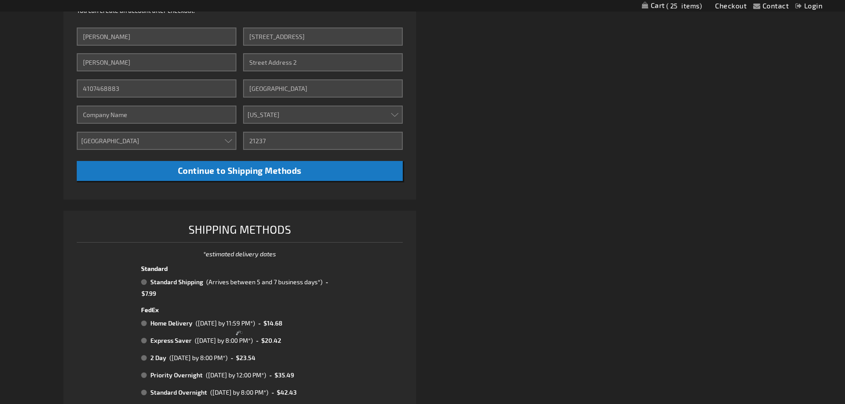
click at [142, 280] on div at bounding box center [239, 335] width 353 height 248
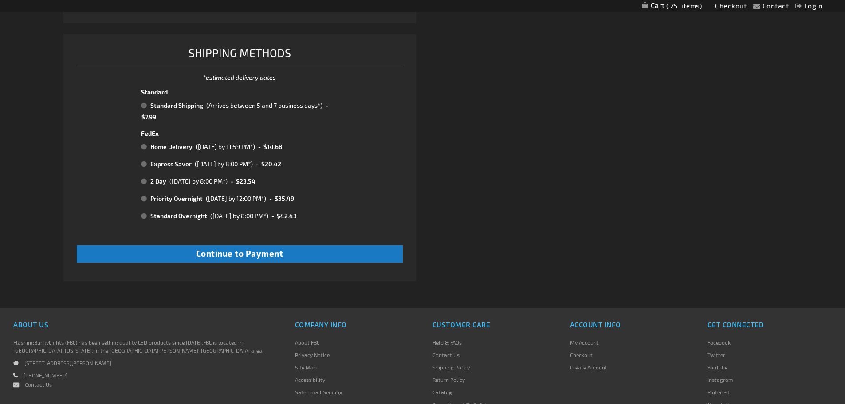
scroll to position [495, 0]
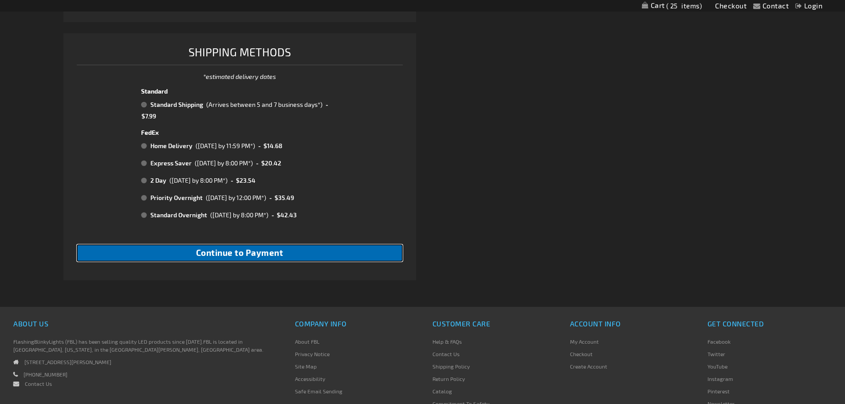
click at [245, 251] on span "Continue to Payment" at bounding box center [239, 253] width 87 height 10
checkbox input "true"
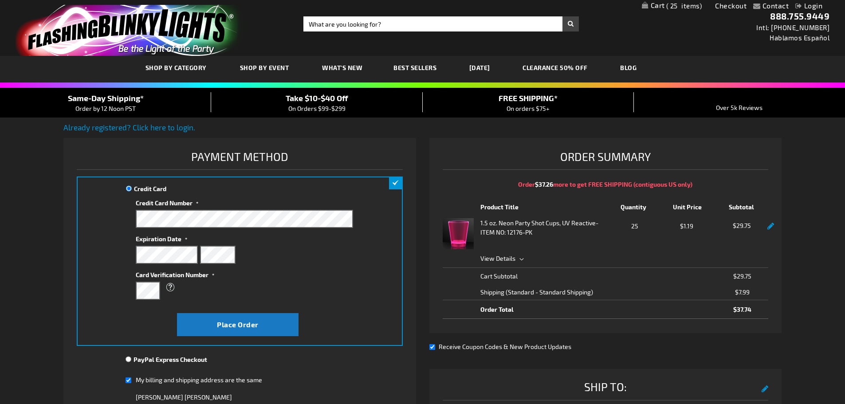
click at [195, 256] on div at bounding box center [244, 255] width 217 height 18
click at [213, 312] on div "Place Order" at bounding box center [237, 325] width 217 height 31
click at [248, 324] on span "Place Order" at bounding box center [238, 324] width 42 height 8
